Goal: Task Accomplishment & Management: Manage account settings

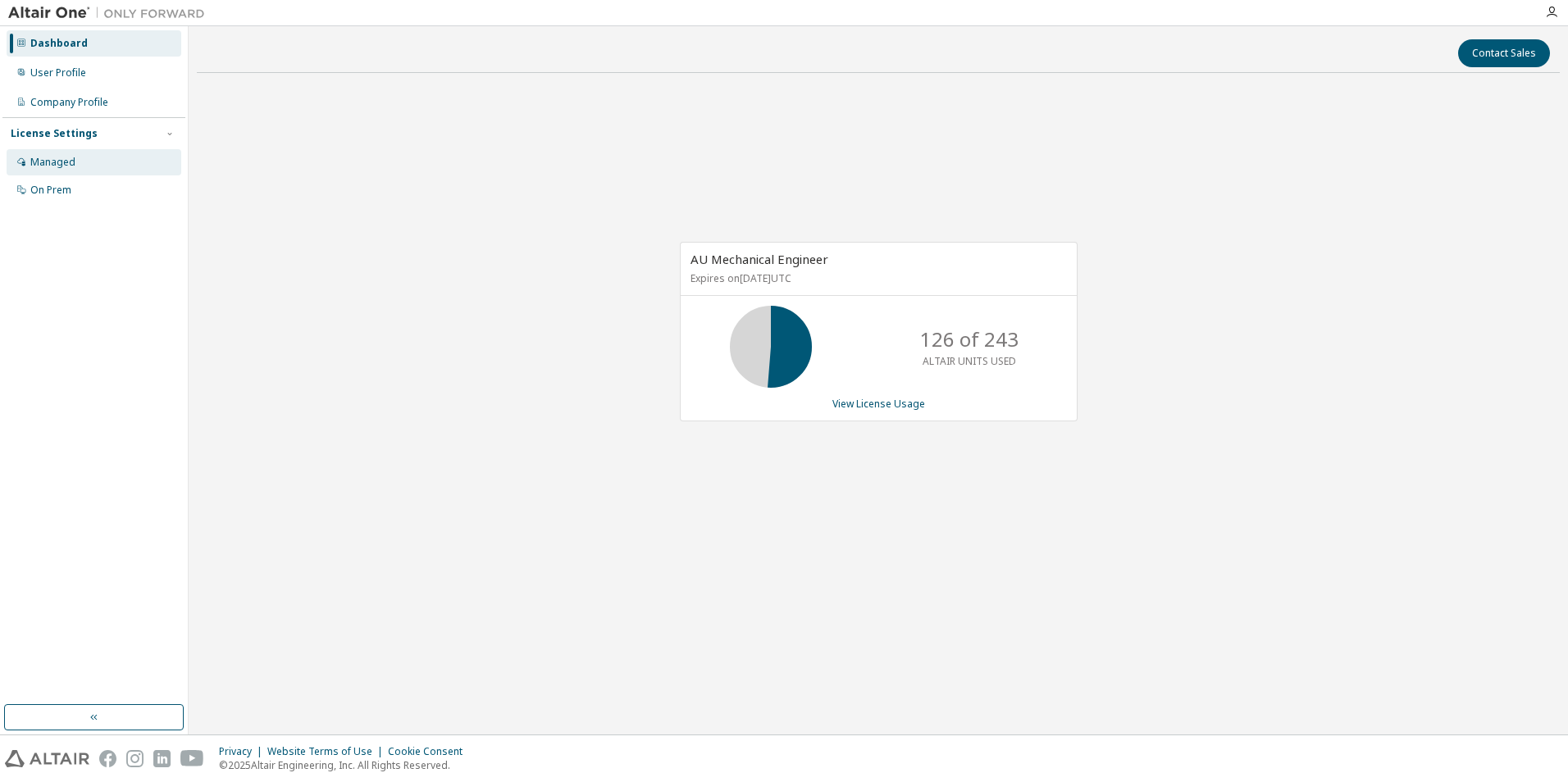
click at [64, 160] on div "Managed" at bounding box center [52, 162] width 45 height 13
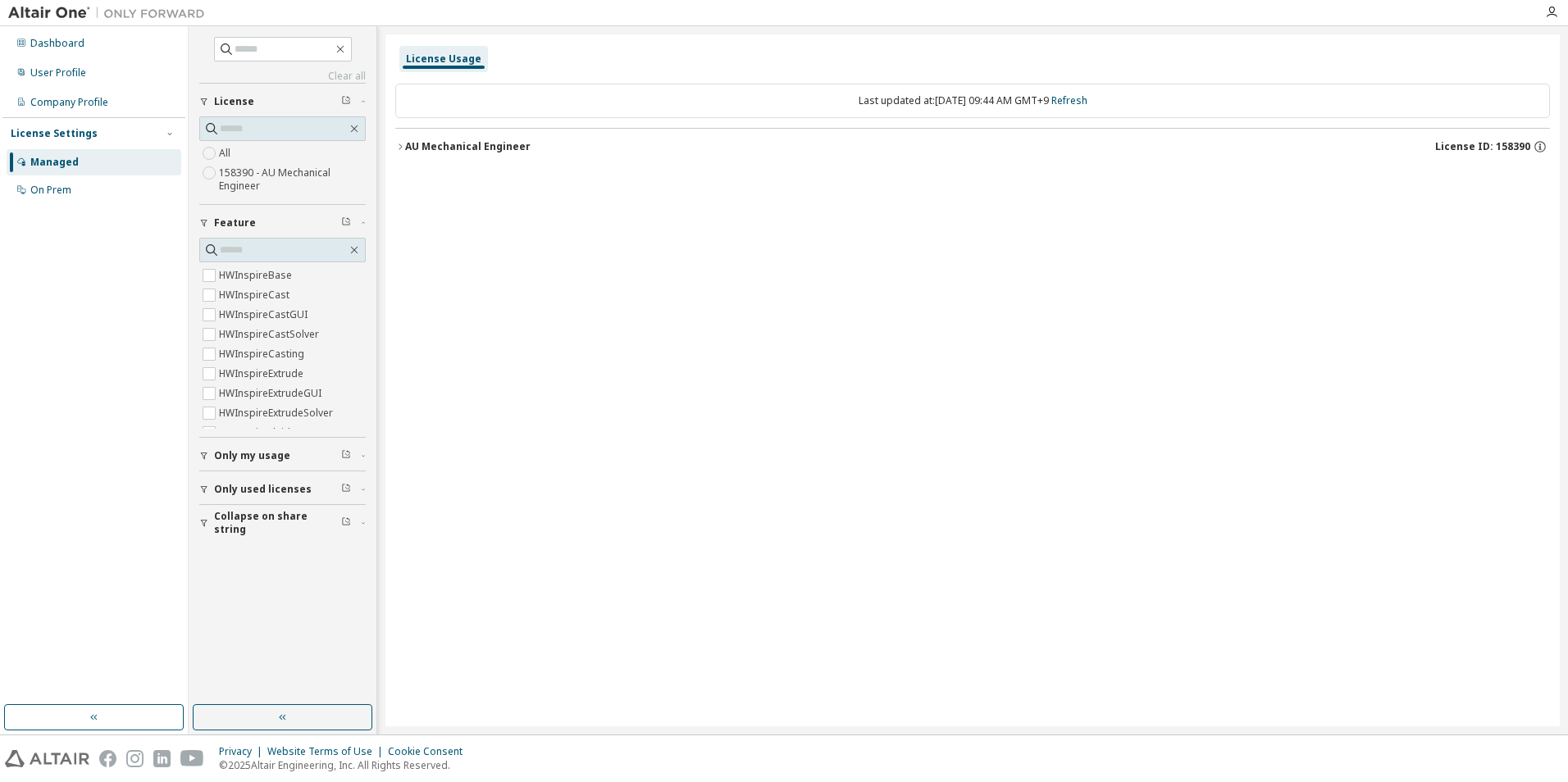
scroll to position [1909, 0]
click at [519, 266] on div "License Usage Last updated at: Tue 2025-10-14 09:44 AM GMT+9 Refresh AU Mechani…" at bounding box center [973, 381] width 1175 height 692
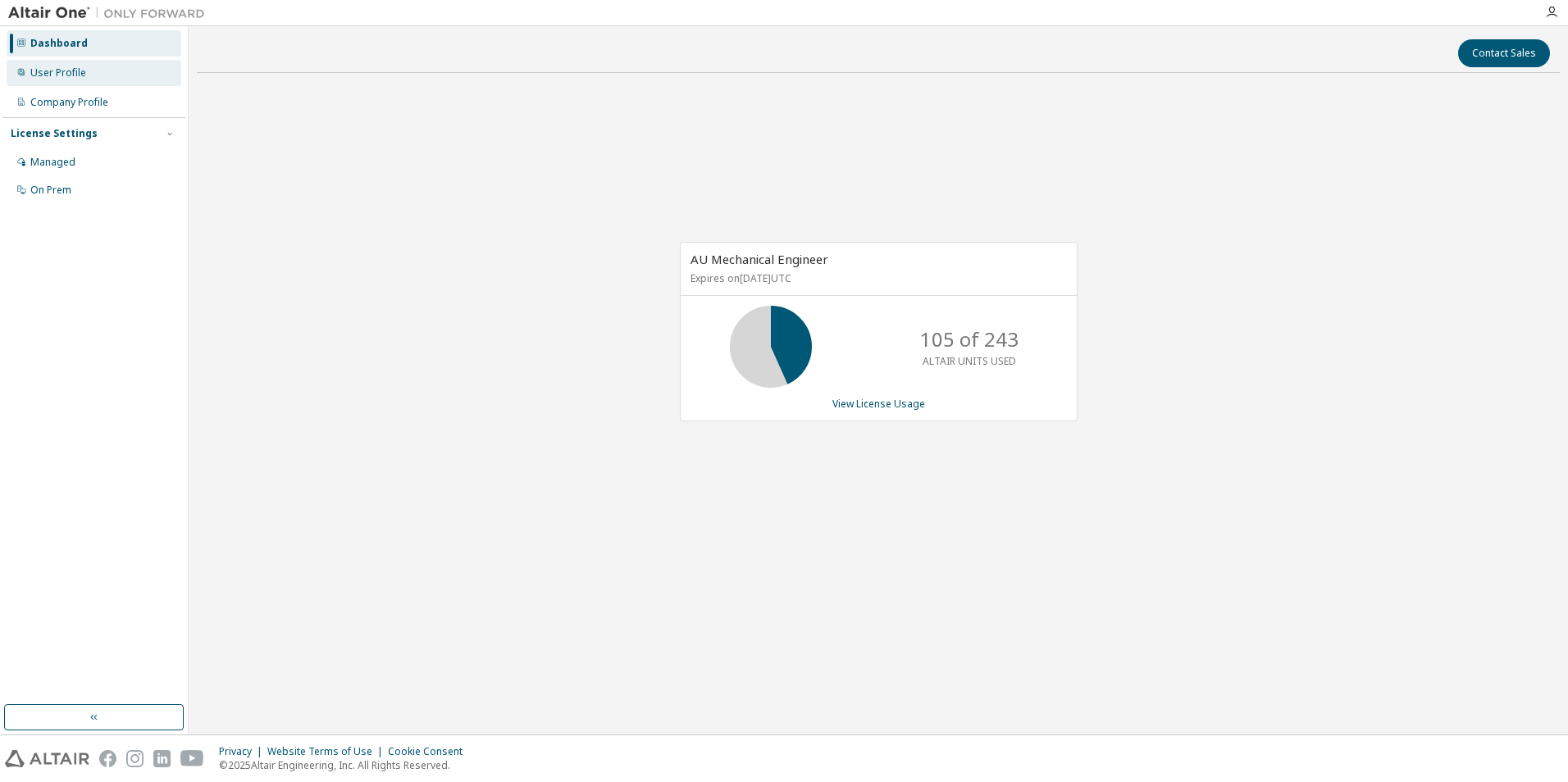
click at [61, 73] on div "User Profile" at bounding box center [58, 73] width 55 height 13
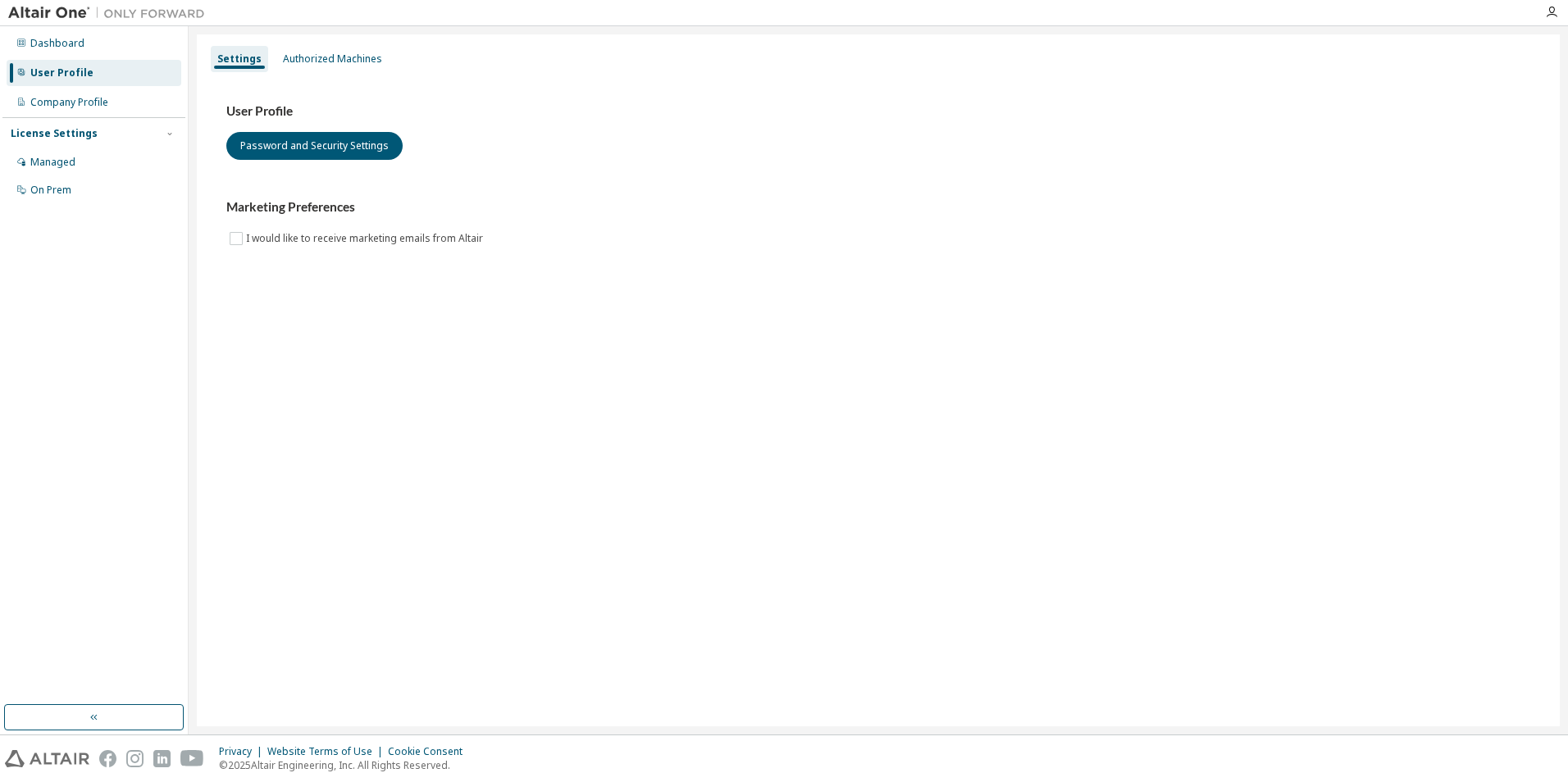
click at [294, 339] on div "Settings Authorized Machines User Profile Password and Security Settings Market…" at bounding box center [877, 381] width 1363 height 692
click at [325, 56] on div "Authorized Machines" at bounding box center [333, 59] width 99 height 13
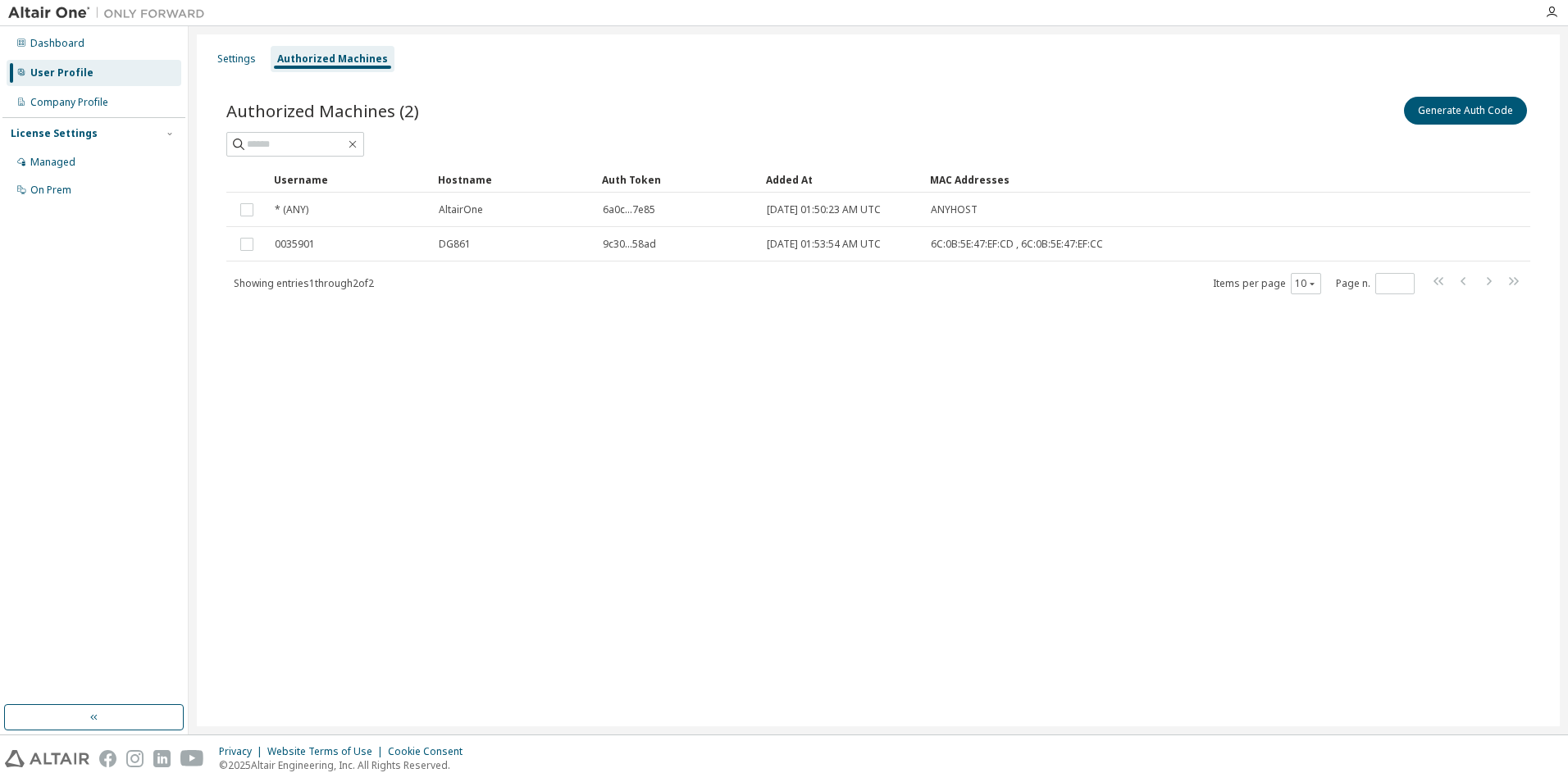
click at [357, 377] on div "Settings Authorized Machines Authorized Machines (2) Generate Auth Code Clear L…" at bounding box center [877, 381] width 1363 height 692
click at [320, 512] on div "Settings Authorized Machines Authorized Machines (2) Generate Auth Code Clear L…" at bounding box center [877, 381] width 1363 height 692
click at [71, 273] on div "Dashboard User Profile Company Profile License Settings Managed On Prem" at bounding box center [94, 365] width 183 height 674
click at [62, 159] on div "Managed" at bounding box center [52, 162] width 45 height 13
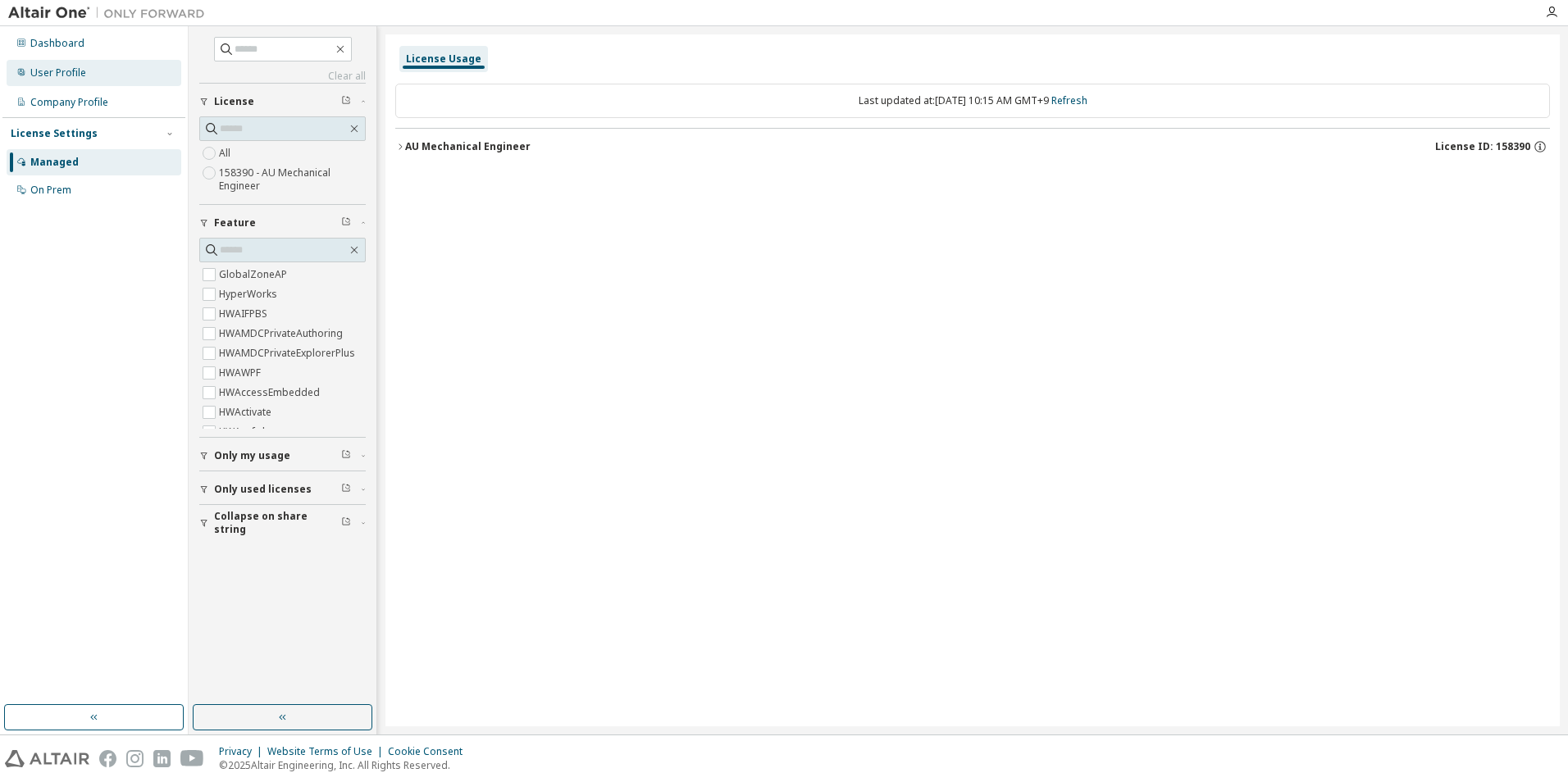
click at [62, 72] on div "User Profile" at bounding box center [58, 73] width 55 height 13
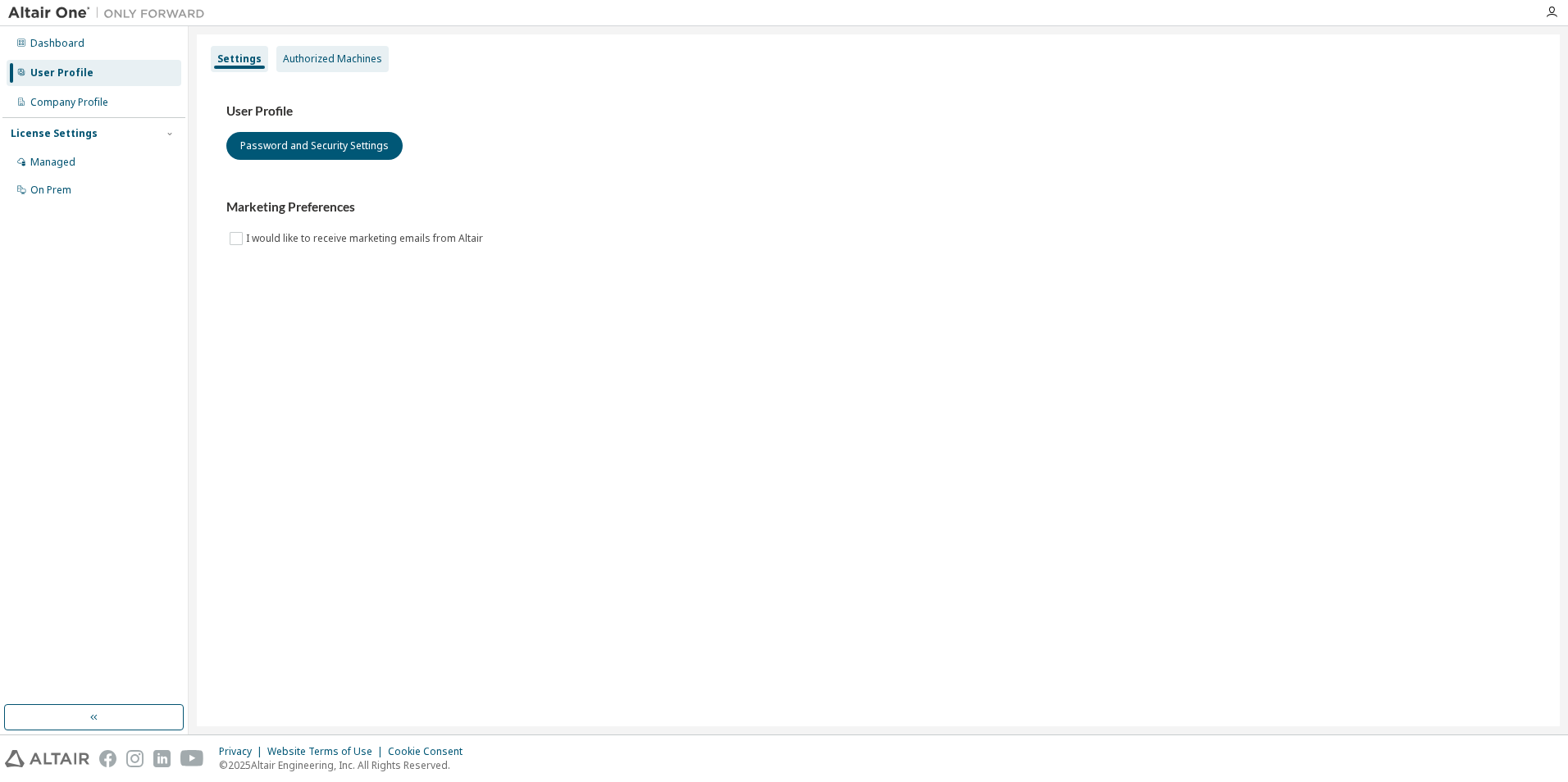
click at [337, 55] on div "Authorized Machines" at bounding box center [333, 59] width 99 height 13
